Goal: Task Accomplishment & Management: Manage account settings

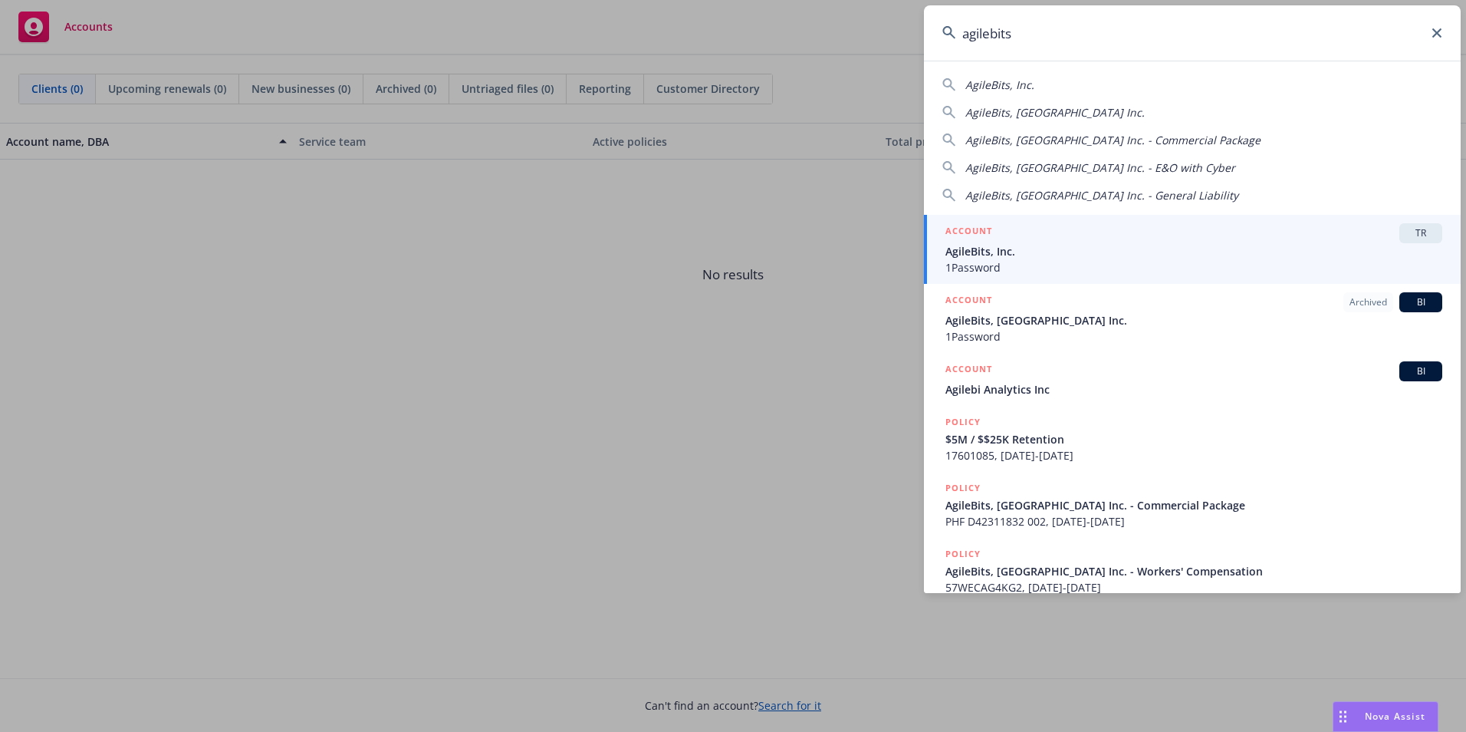
type input "agilebits"
click at [1094, 245] on span "AgileBits, Inc." at bounding box center [1194, 251] width 497 height 16
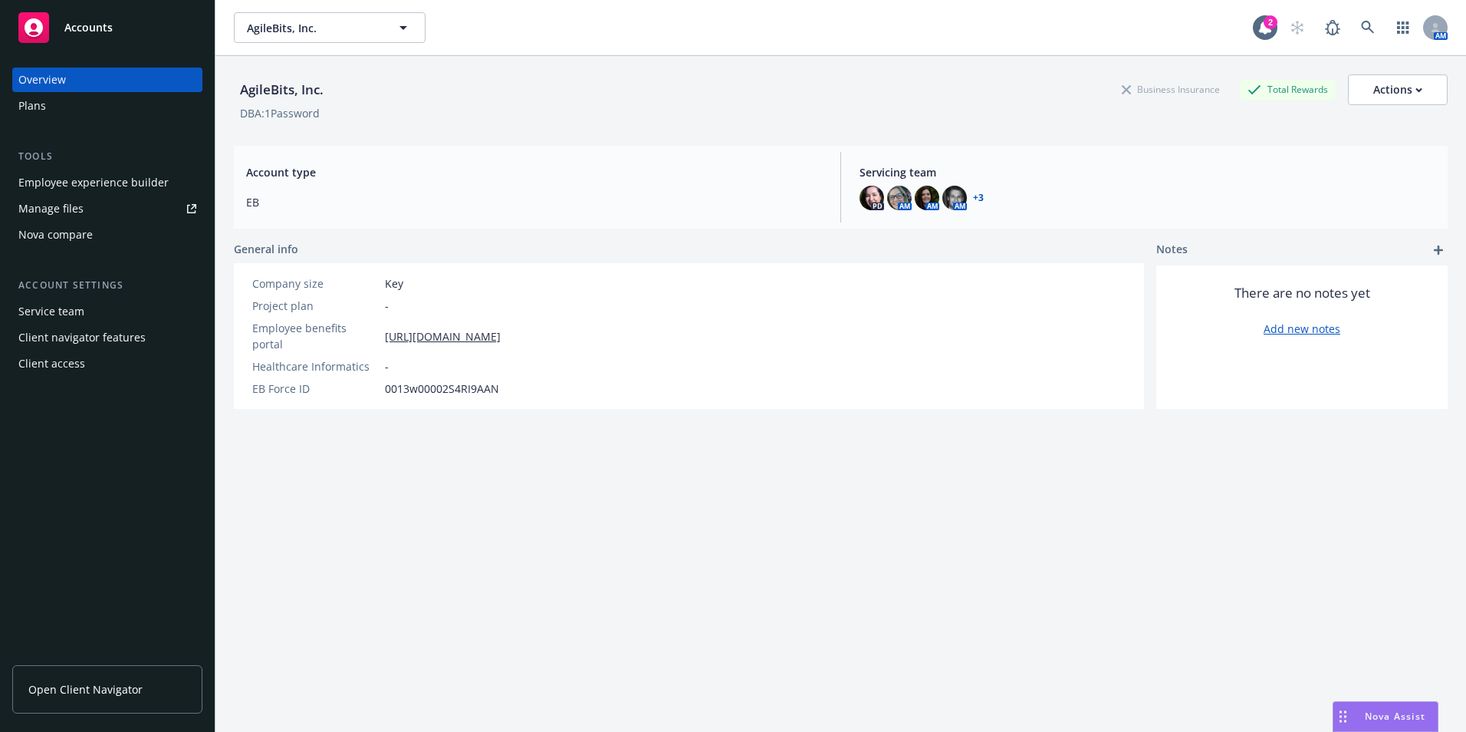
click at [51, 172] on div "Employee experience builder" at bounding box center [93, 182] width 150 height 25
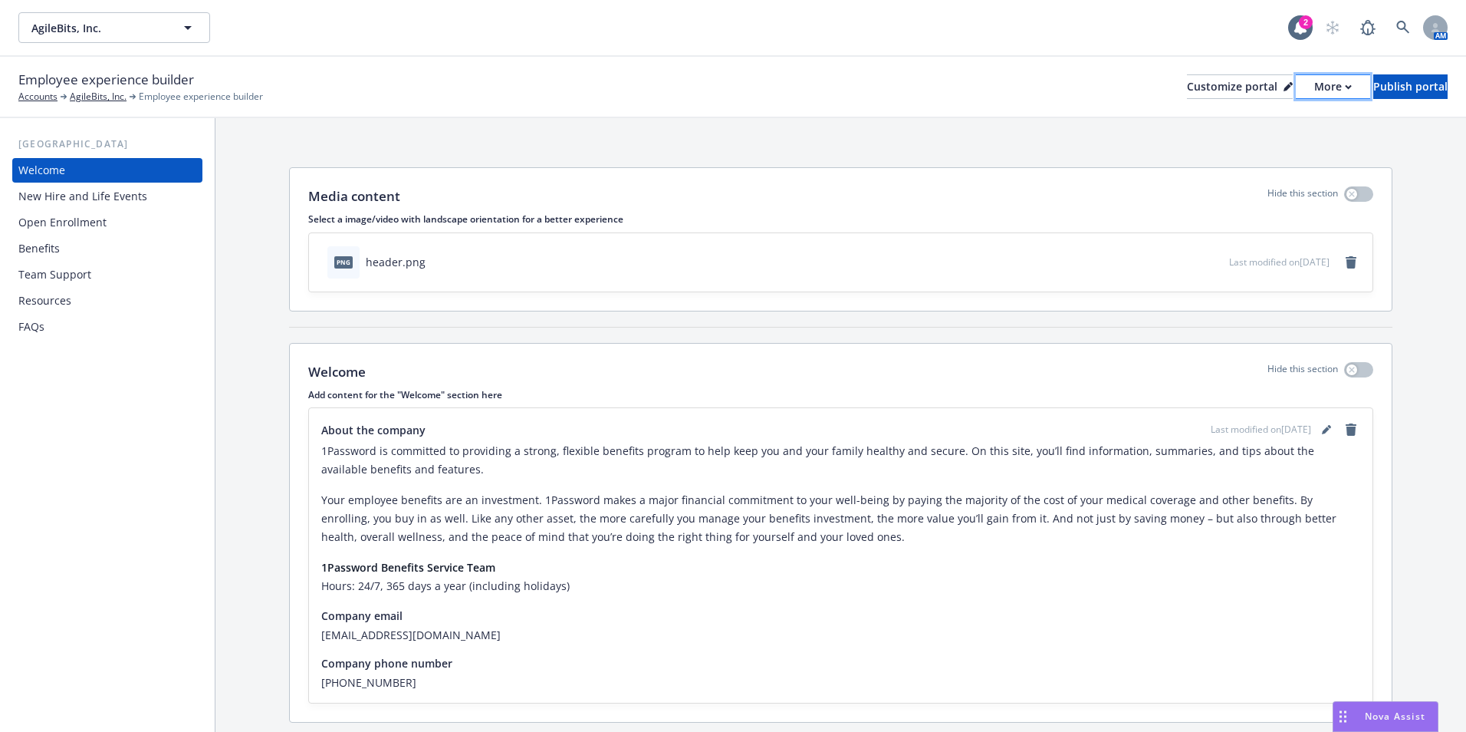
click at [1314, 93] on div "More" at bounding box center [1333, 86] width 38 height 23
click at [1191, 89] on div "Customize portal" at bounding box center [1240, 86] width 106 height 23
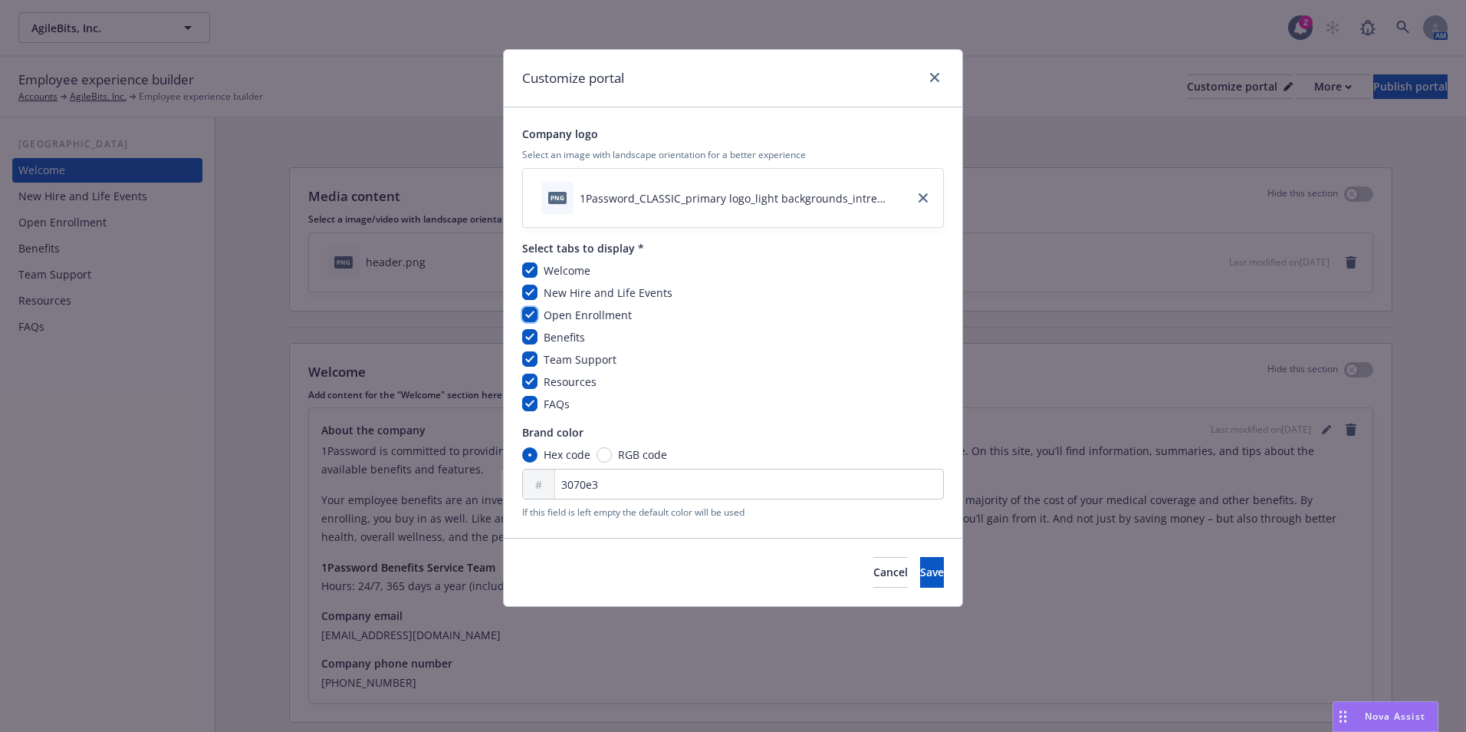
click at [533, 311] on input "checkbox" at bounding box center [529, 314] width 15 height 15
checkbox input "false"
click at [920, 572] on span "Save" at bounding box center [932, 571] width 24 height 15
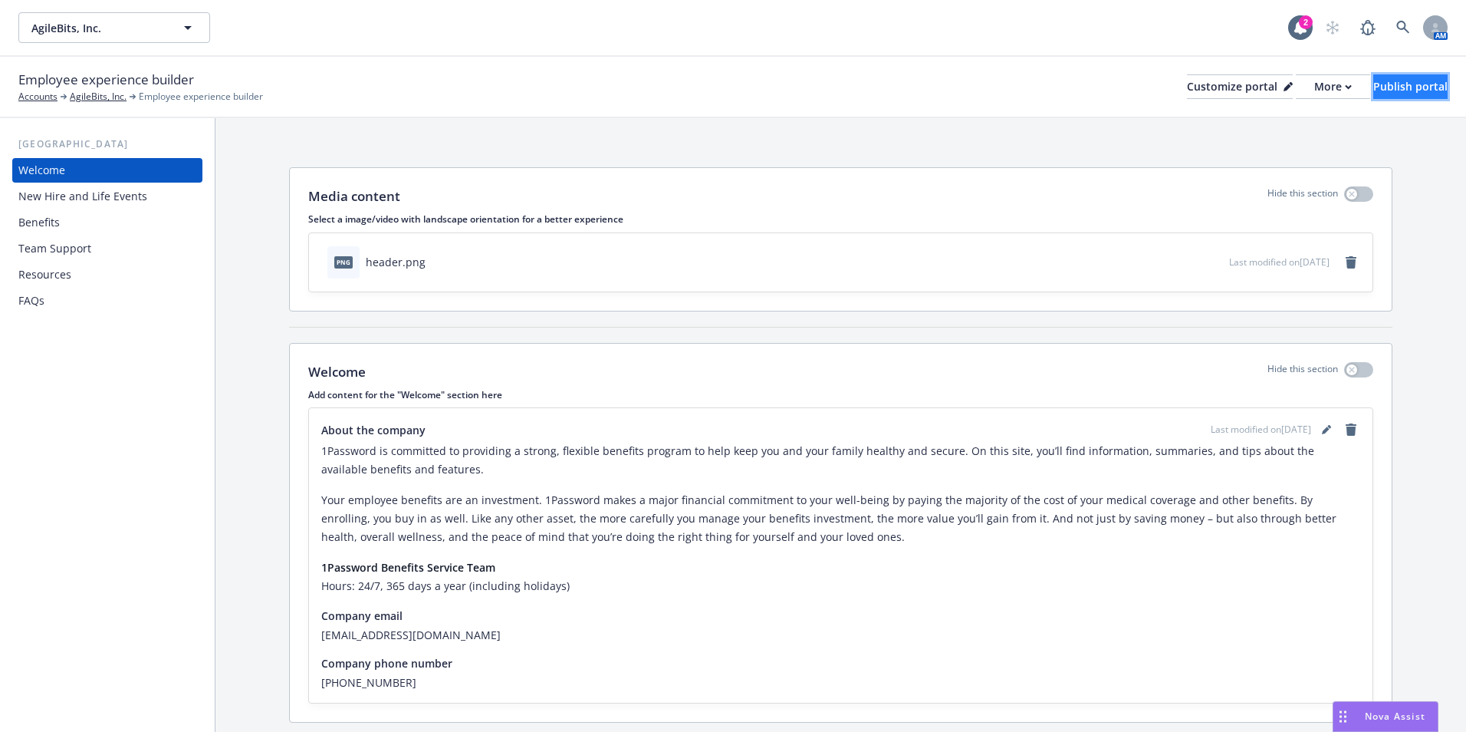
click at [1432, 78] on button "Publish portal" at bounding box center [1410, 86] width 74 height 25
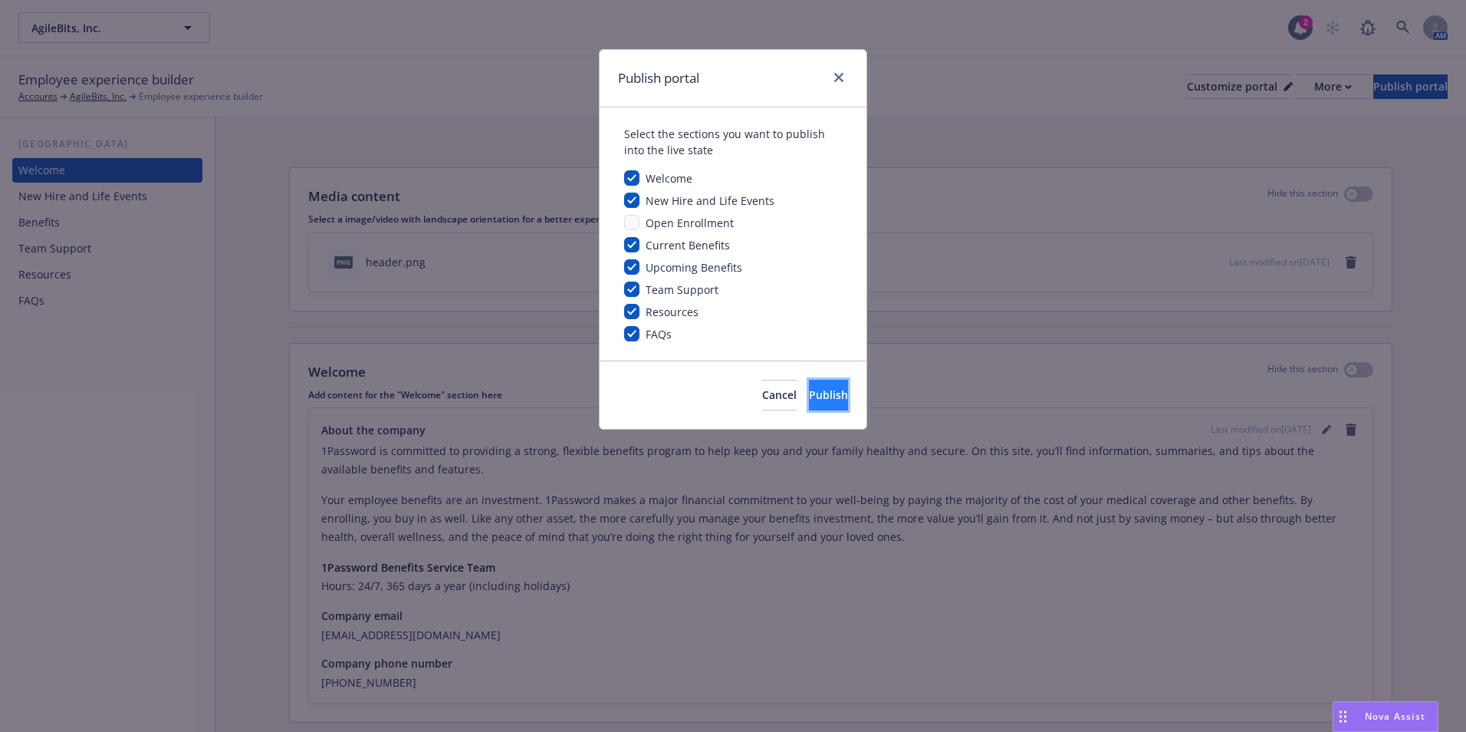
click at [810, 395] on span "Publish" at bounding box center [828, 394] width 39 height 15
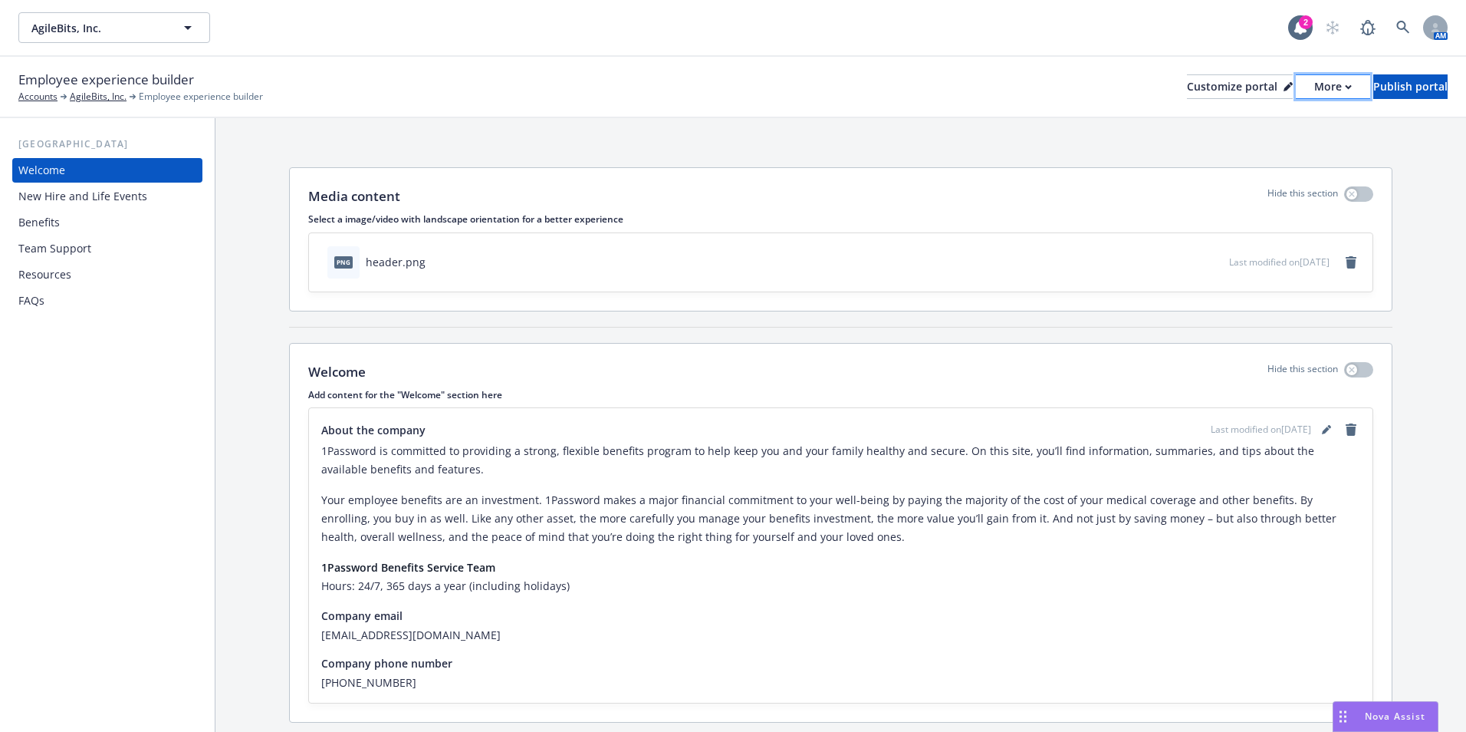
click at [1314, 89] on div "More" at bounding box center [1333, 86] width 38 height 23
drag, startPoint x: 1279, startPoint y: 148, endPoint x: 974, endPoint y: 60, distance: 317.7
click at [1278, 148] on link "Copy portal link" at bounding box center [1252, 151] width 140 height 31
